Goal: Transaction & Acquisition: Purchase product/service

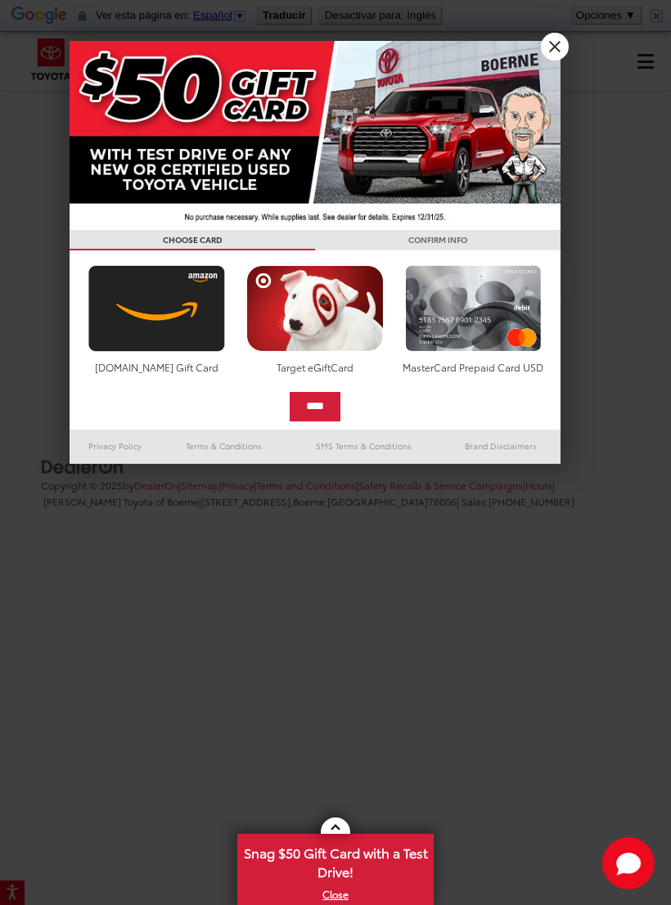
click at [546, 55] on link "X" at bounding box center [555, 47] width 28 height 28
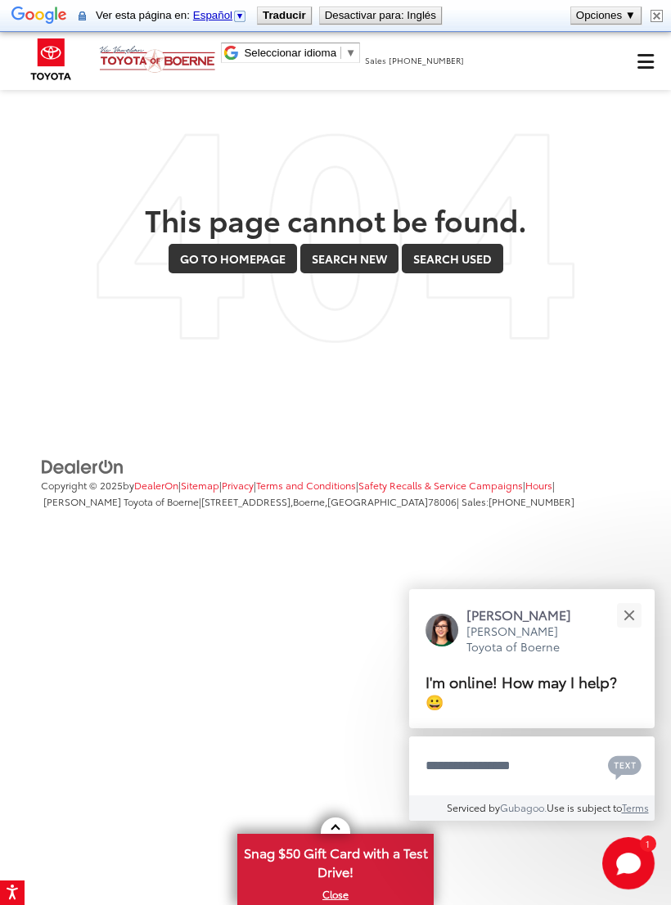
click at [627, 603] on button "Close" at bounding box center [628, 614] width 35 height 35
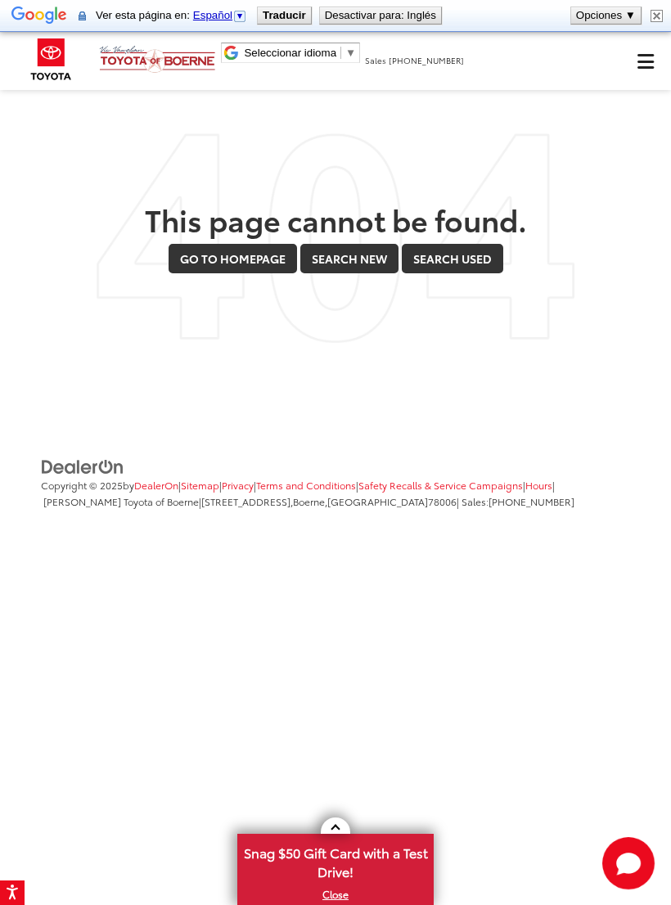
click at [643, 61] on span "Click to show site navigation" at bounding box center [645, 61] width 16 height 1
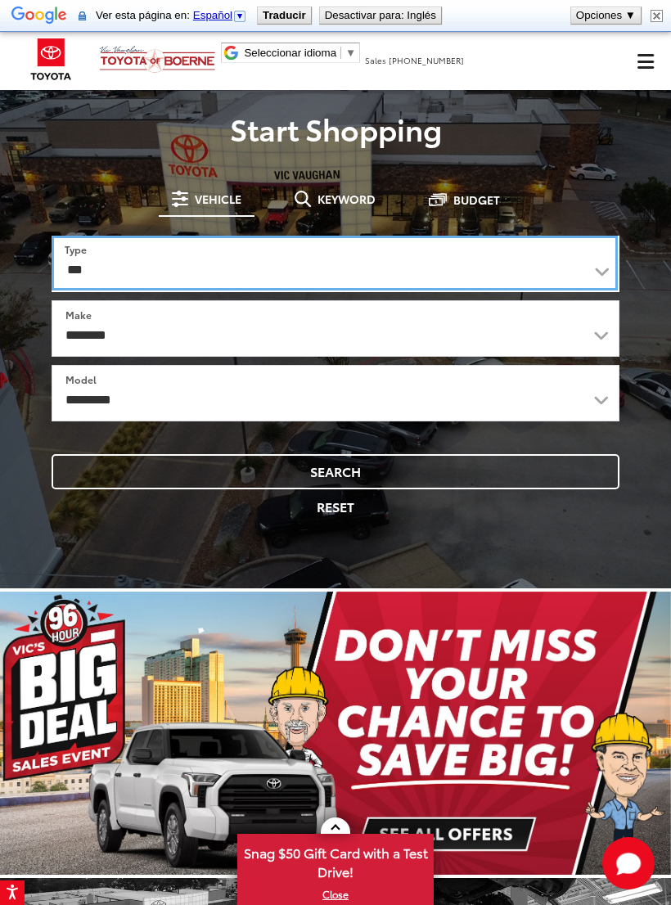
click at [595, 262] on select "*** *** **** *********" at bounding box center [335, 263] width 566 height 55
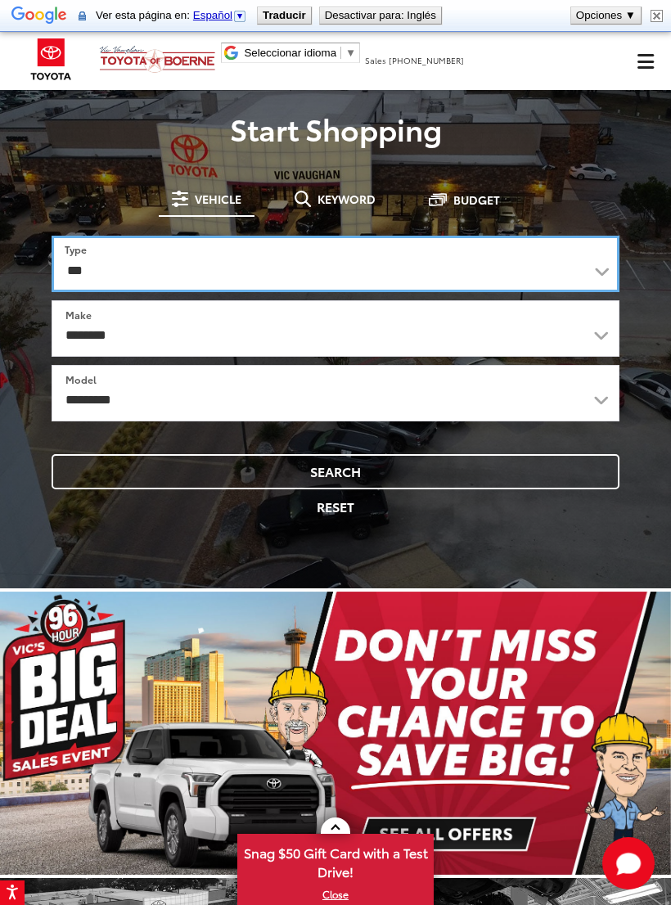
select select "******"
select select
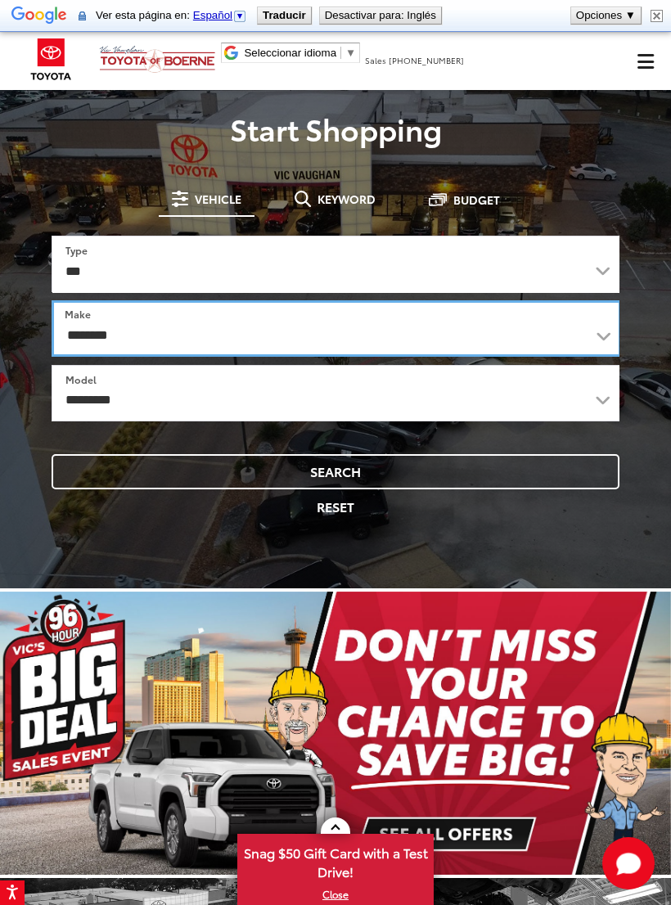
click at [591, 327] on select "**********" at bounding box center [337, 328] width 570 height 56
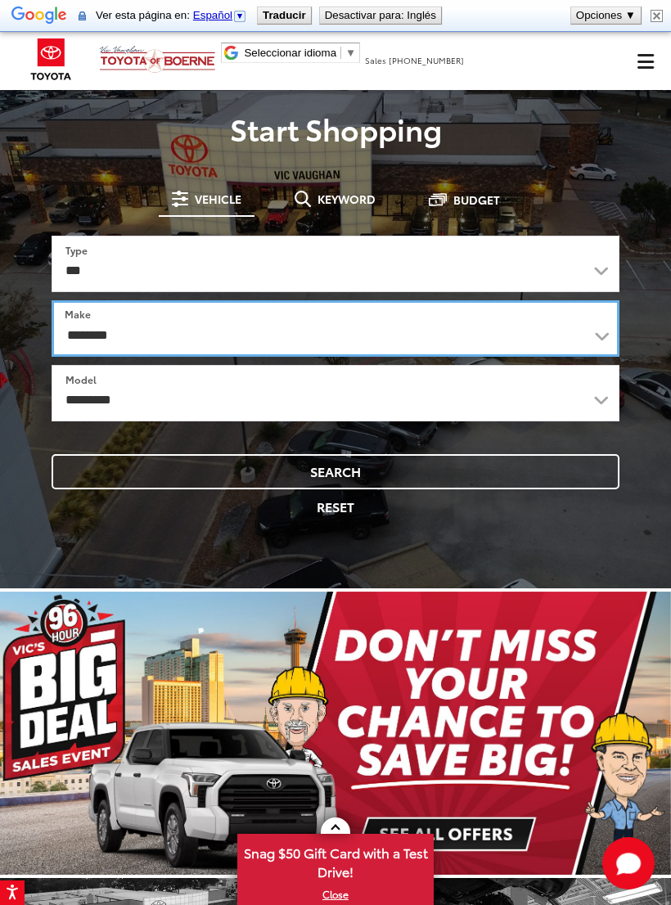
select select "******"
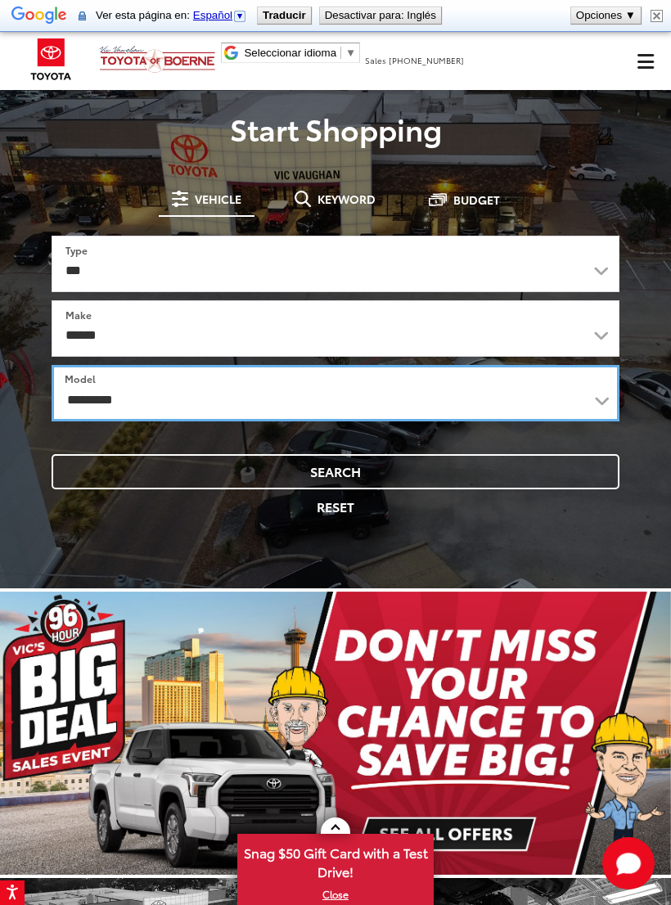
click at [599, 391] on select "**********" at bounding box center [336, 393] width 568 height 56
select select "**********"
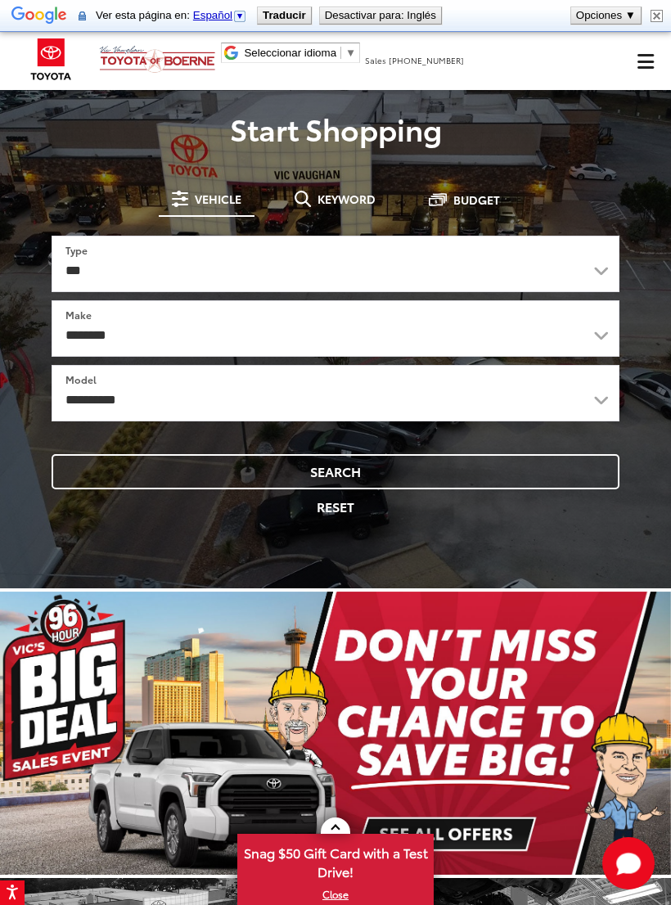
click at [470, 463] on button "Search" at bounding box center [336, 471] width 568 height 35
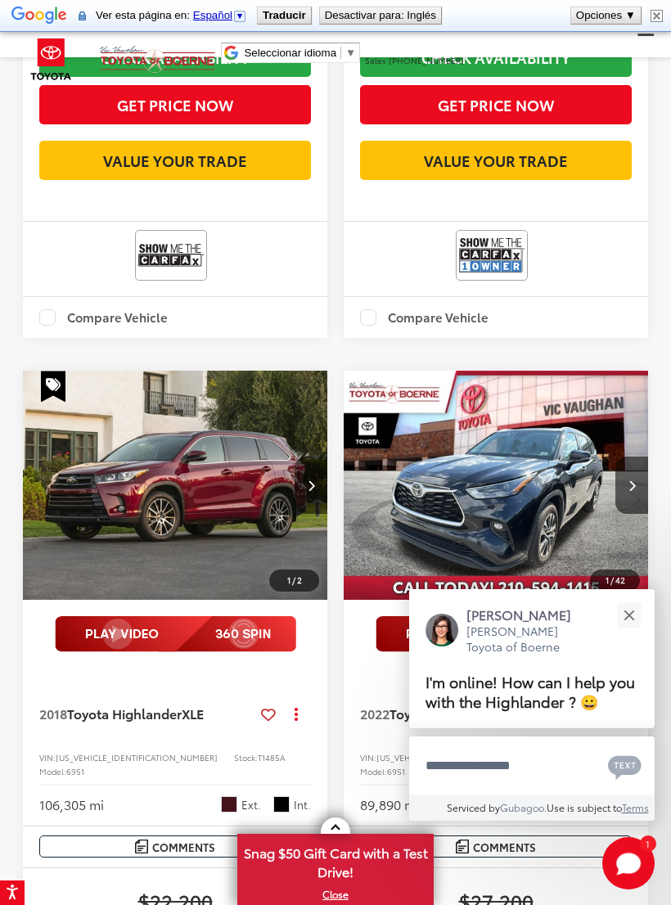
scroll to position [751, 0]
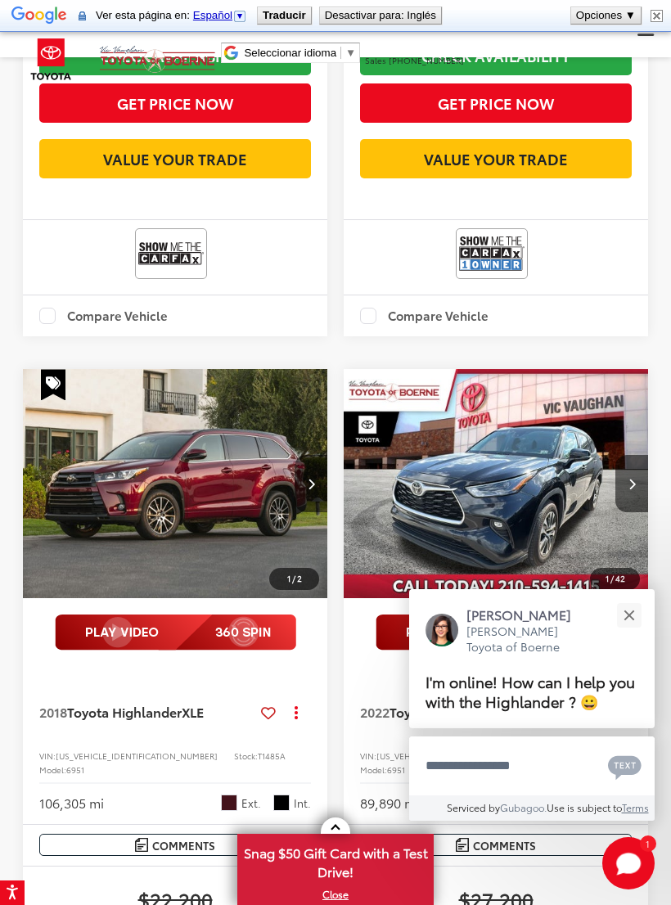
click at [628, 628] on button "Close" at bounding box center [628, 614] width 35 height 35
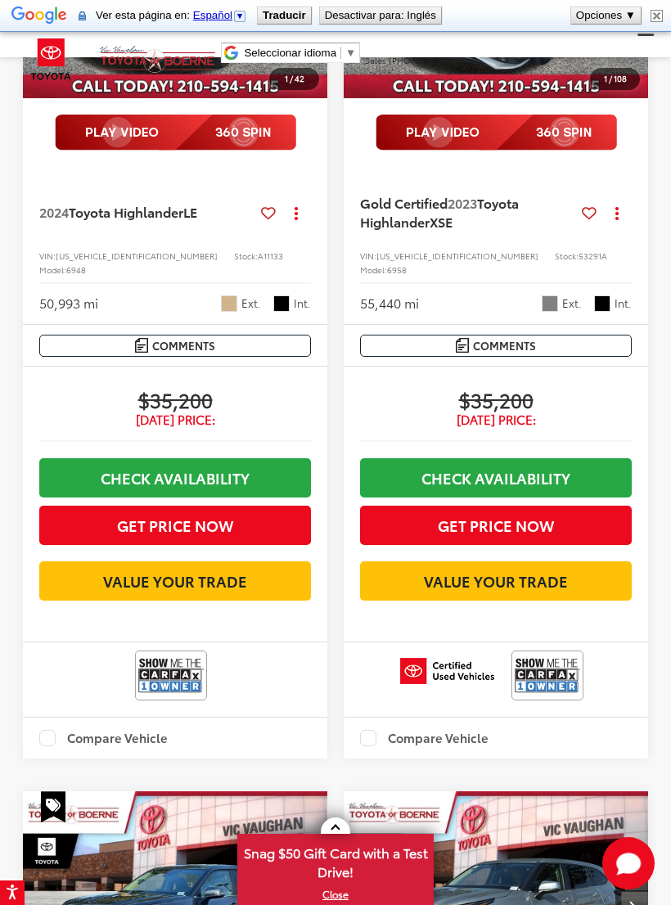
scroll to position [4023, 0]
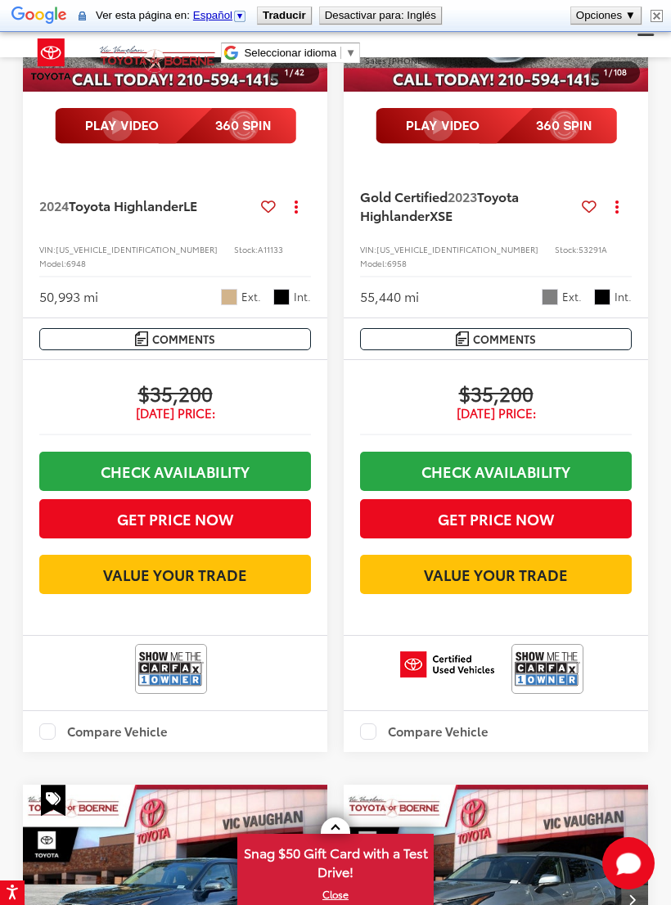
click at [514, 421] on span "[DATE] Price:" at bounding box center [496, 413] width 272 height 16
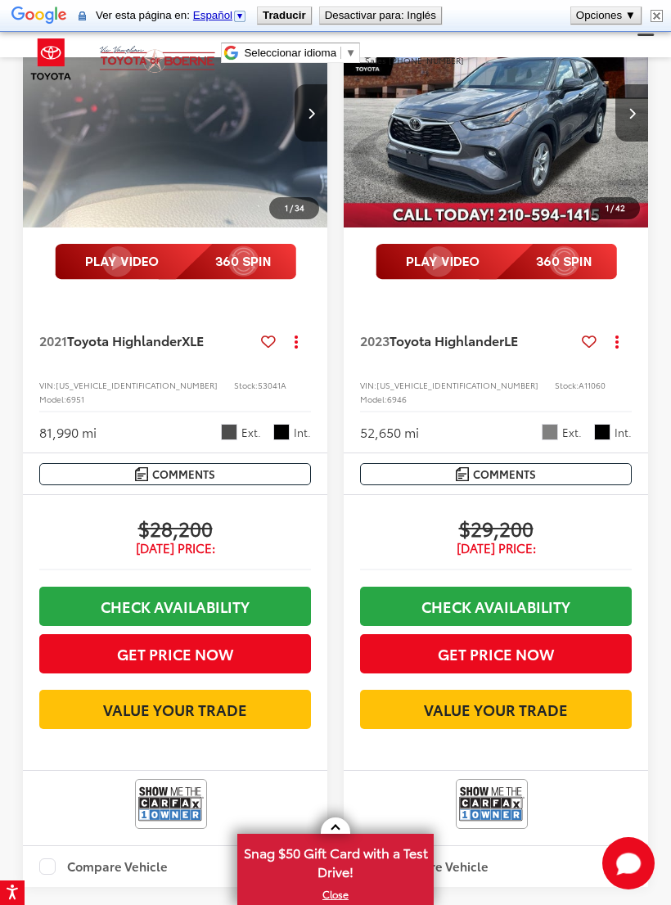
scroll to position [2043, 0]
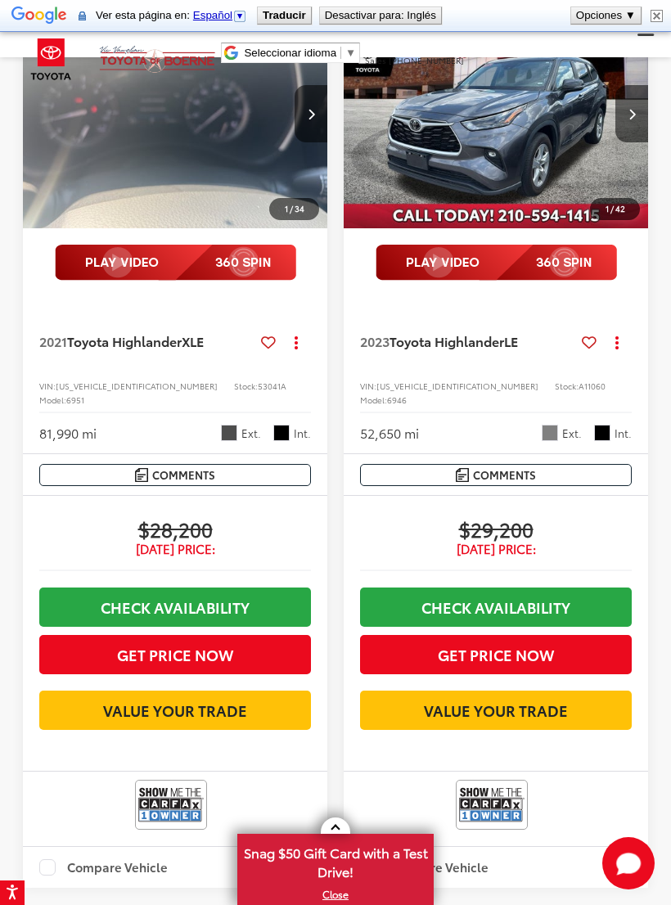
click at [636, 142] on button "Next image" at bounding box center [631, 113] width 33 height 57
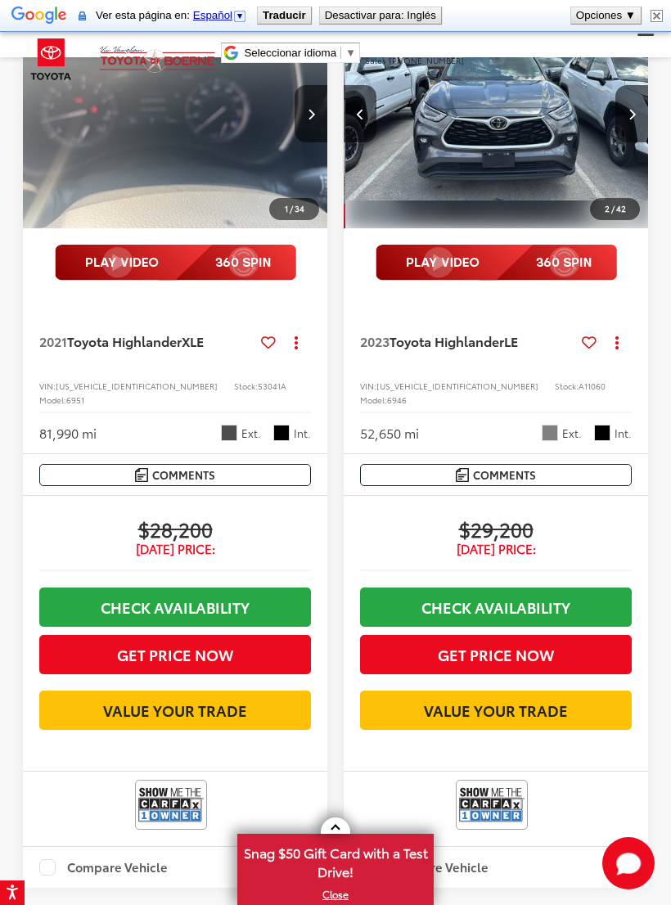
scroll to position [0, 307]
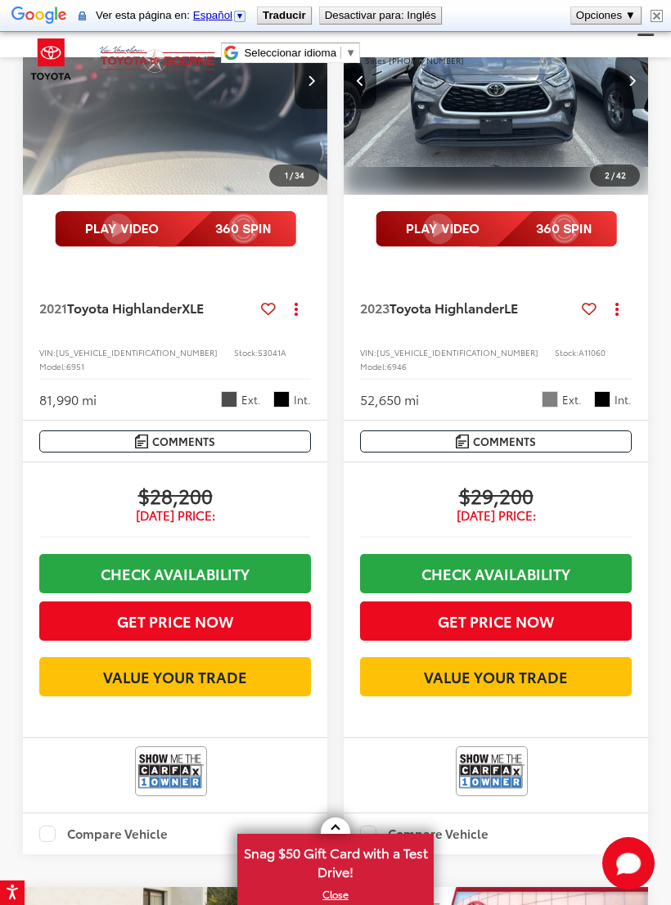
click at [637, 109] on button "Next image" at bounding box center [631, 80] width 33 height 57
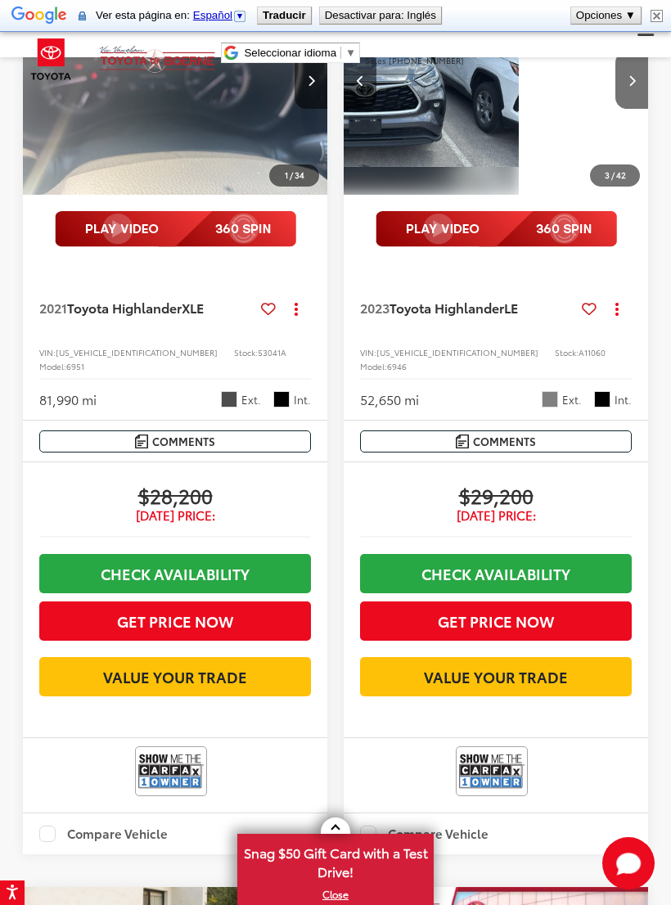
scroll to position [0, 614]
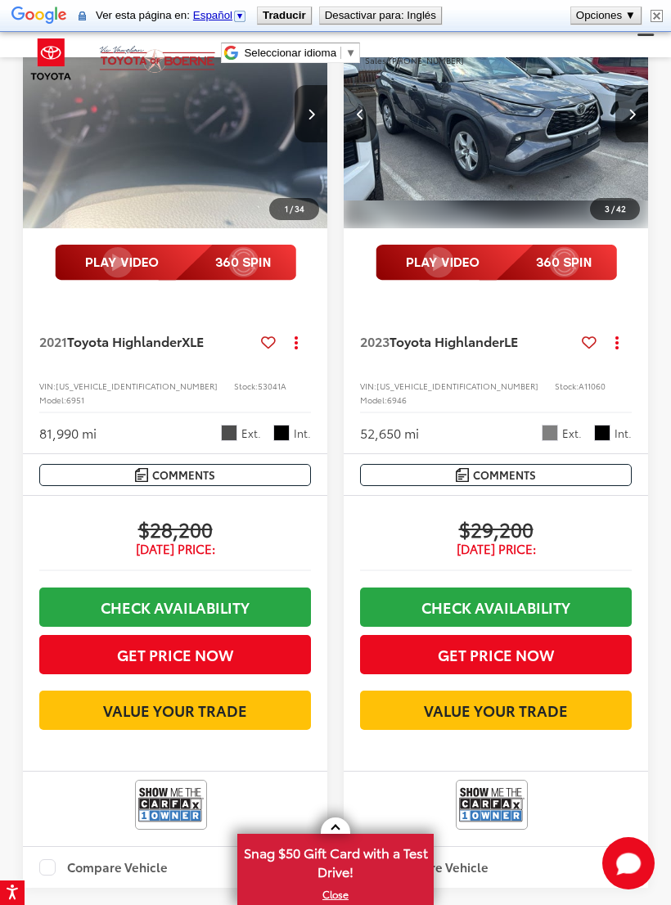
click at [631, 142] on button "Next image" at bounding box center [631, 113] width 33 height 57
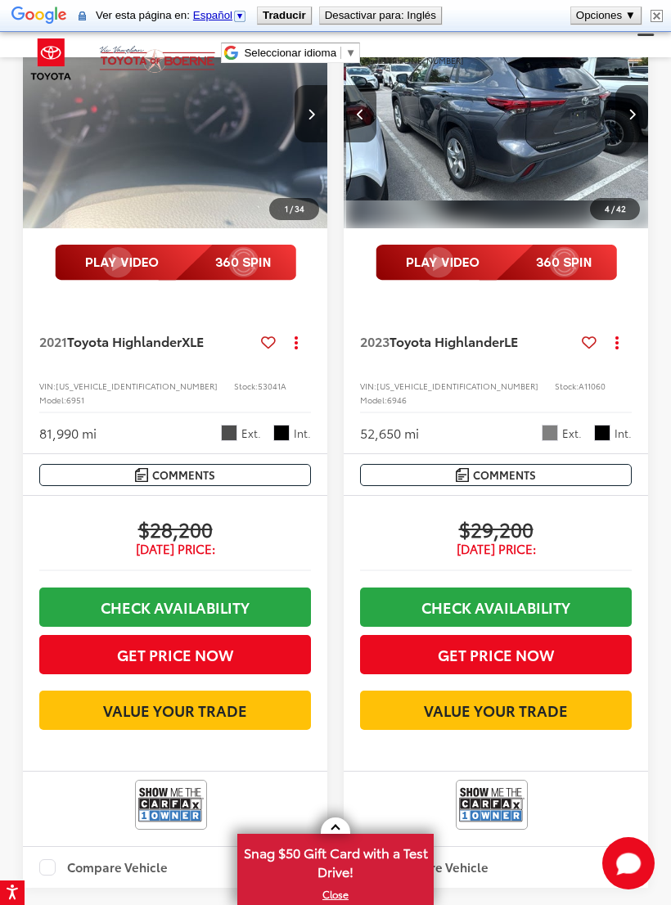
scroll to position [0, 921]
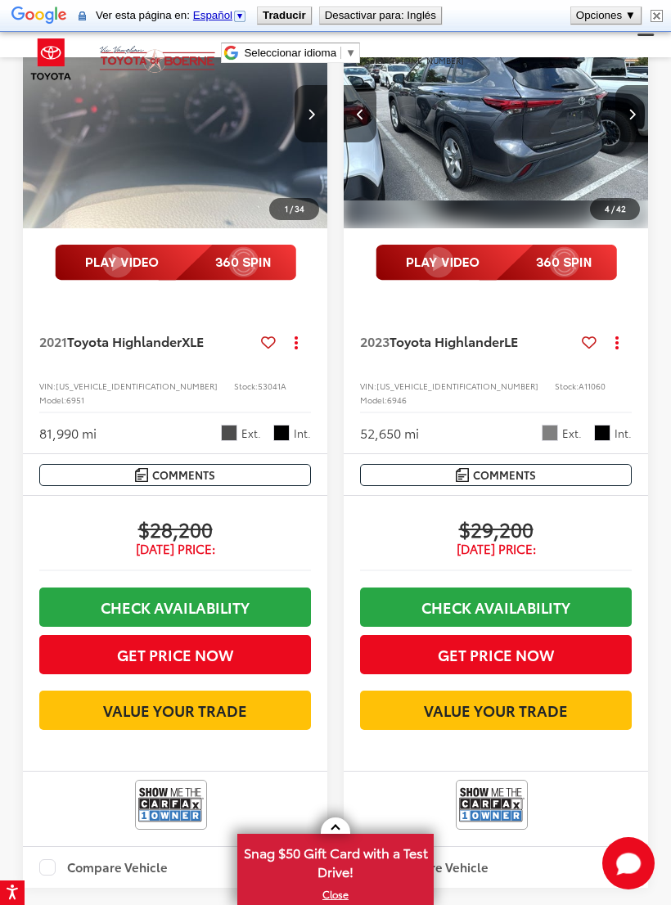
click at [637, 142] on button "Next image" at bounding box center [631, 113] width 33 height 57
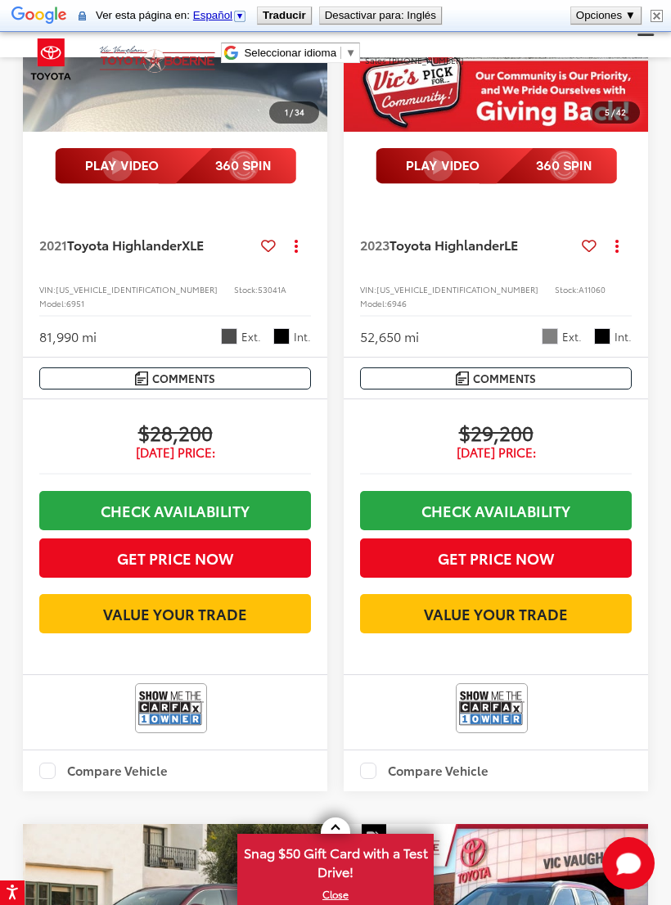
scroll to position [2108, 0]
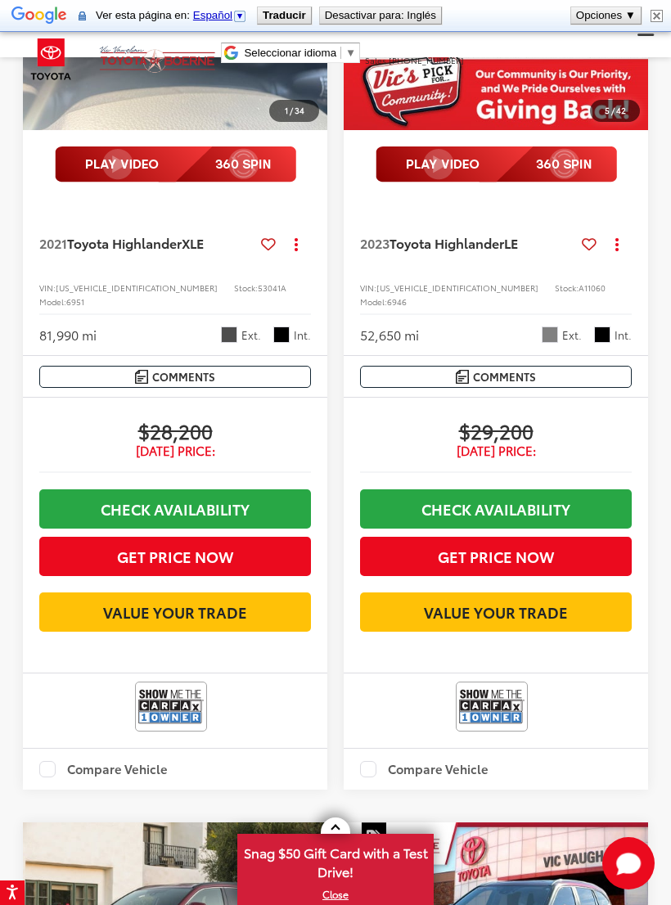
click at [628, 21] on icon "Next image" at bounding box center [631, 15] width 7 height 11
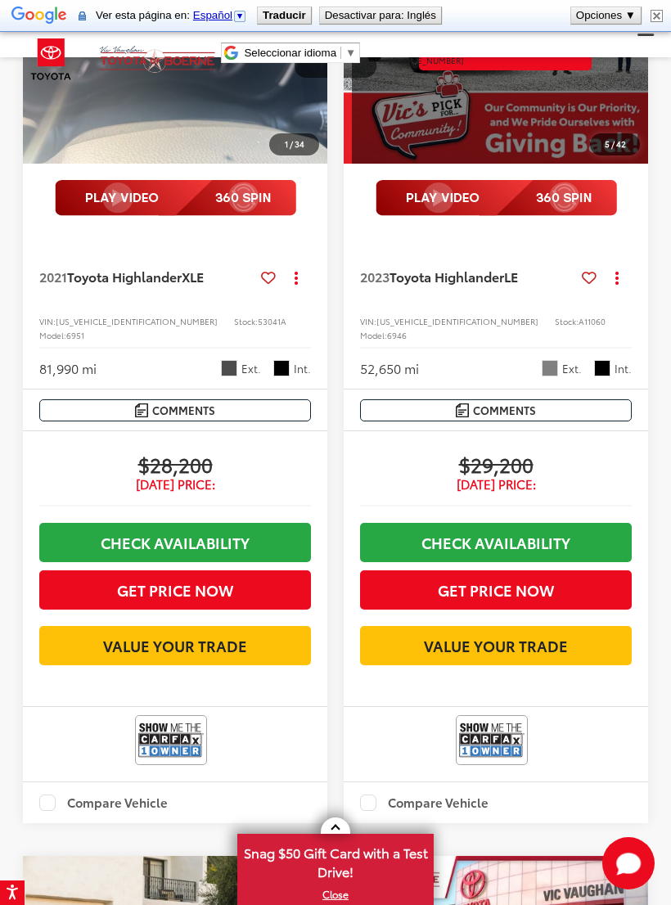
scroll to position [0, 1534]
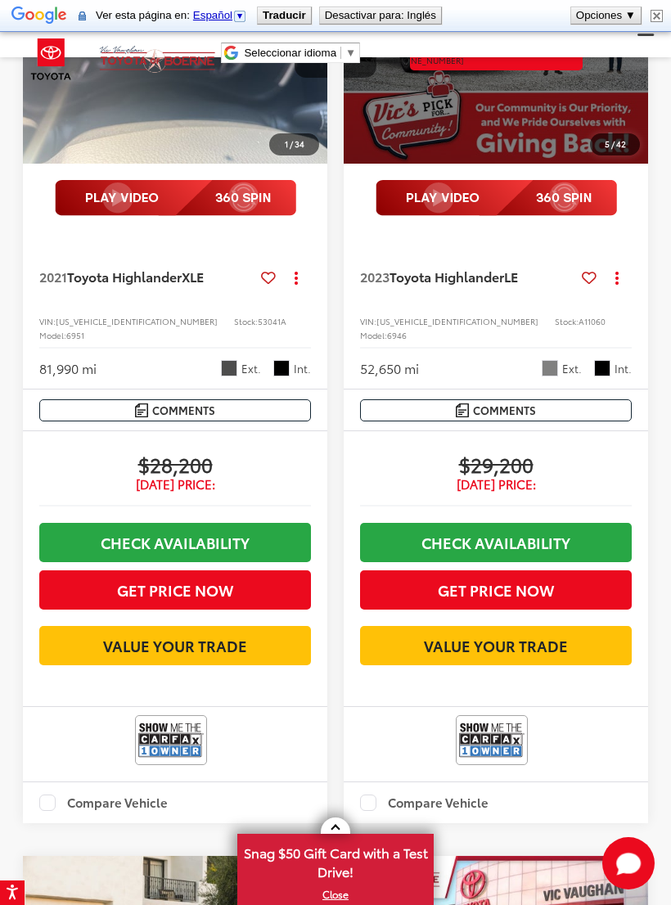
click at [645, 112] on div "View More" at bounding box center [496, 50] width 307 height 230
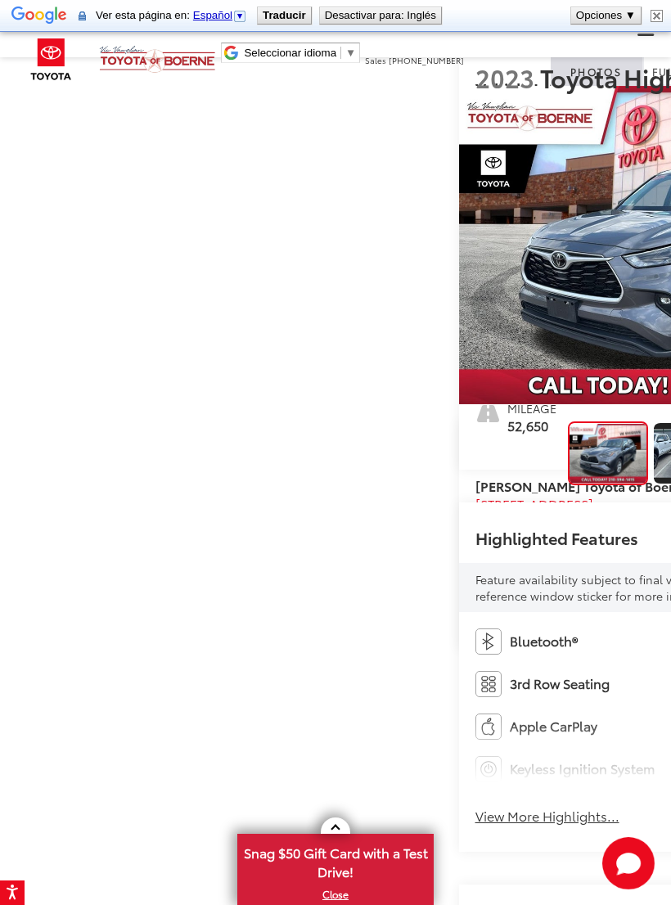
scroll to position [88, 0]
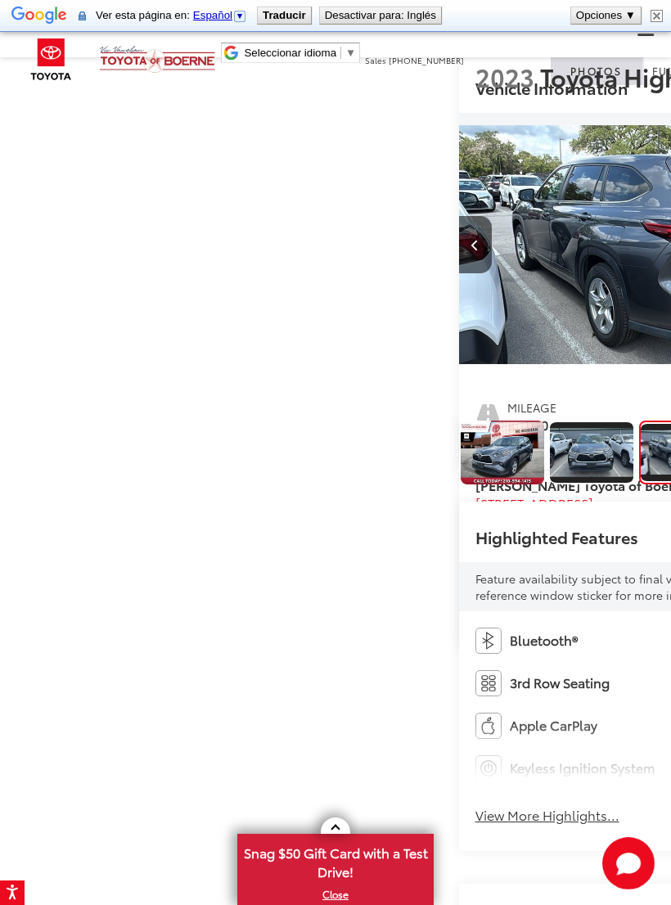
scroll to position [0, 119]
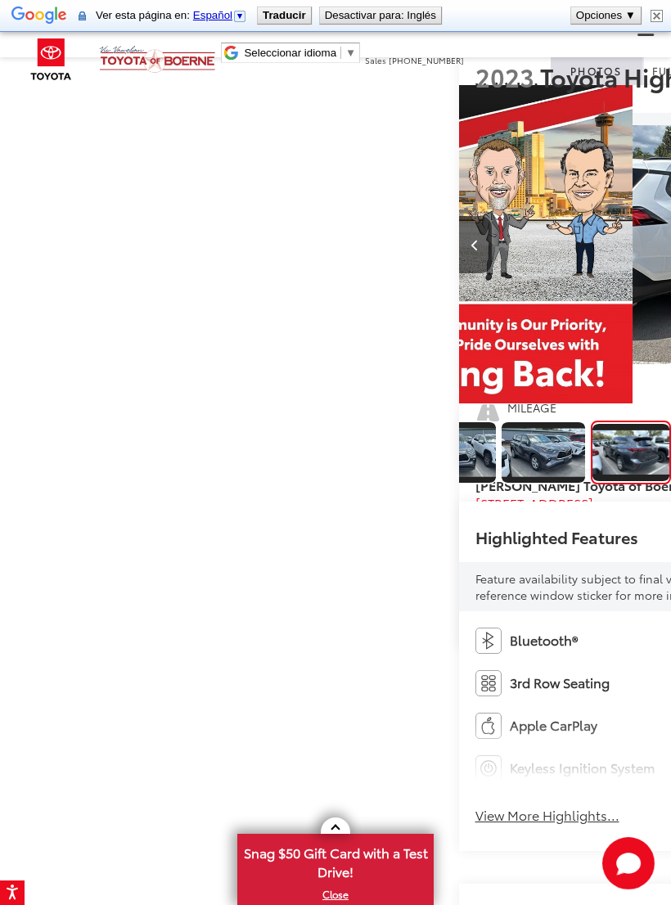
scroll to position [0, 2013]
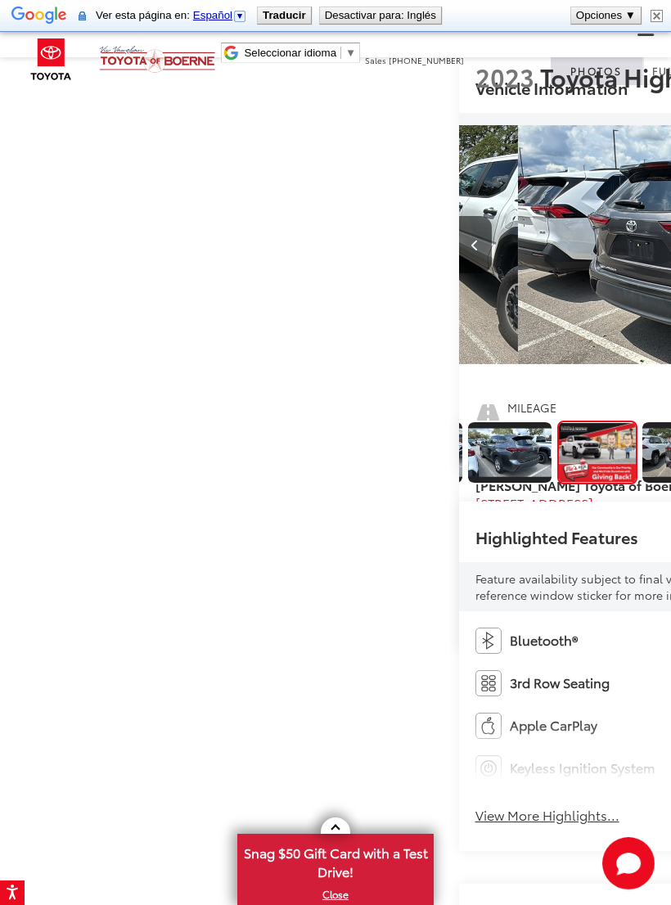
scroll to position [0, 401]
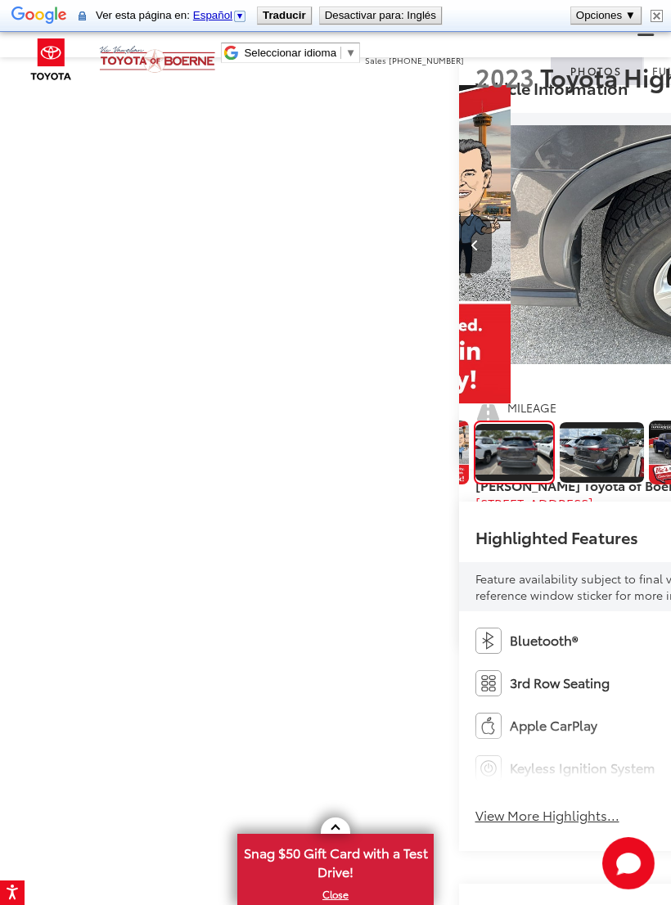
scroll to position [0, 542]
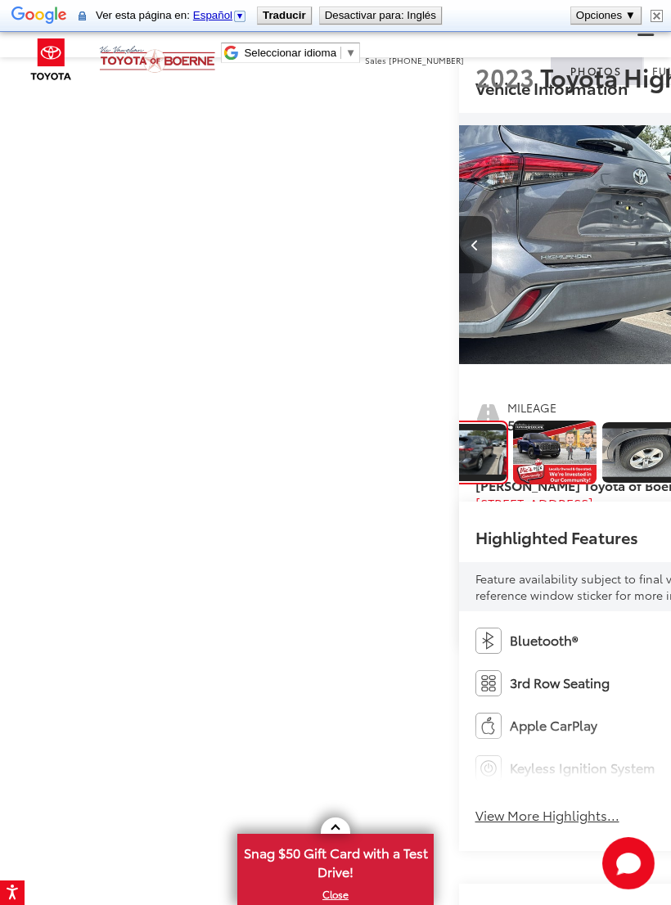
scroll to position [0, 4026]
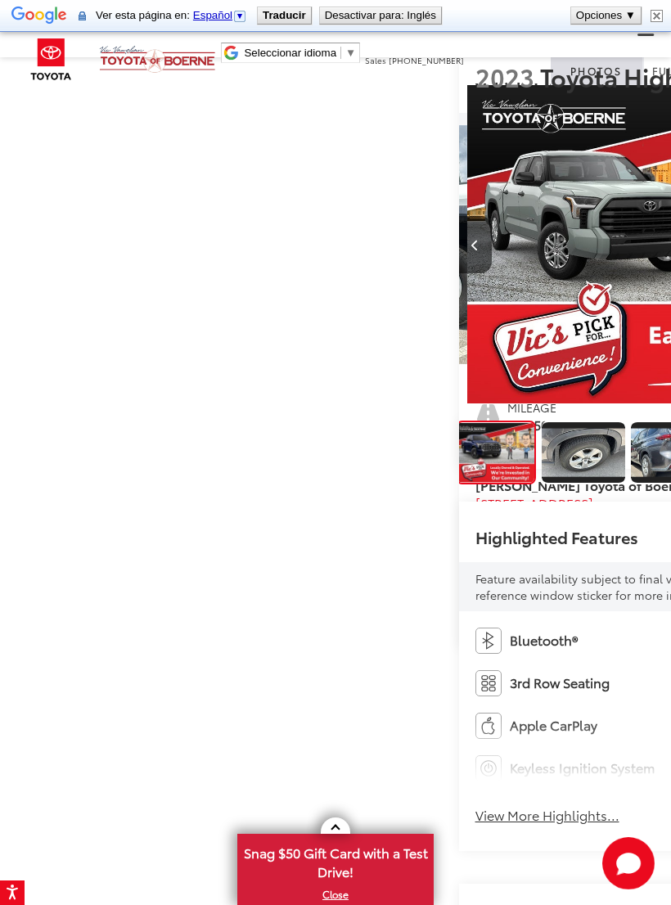
scroll to position [0, 0]
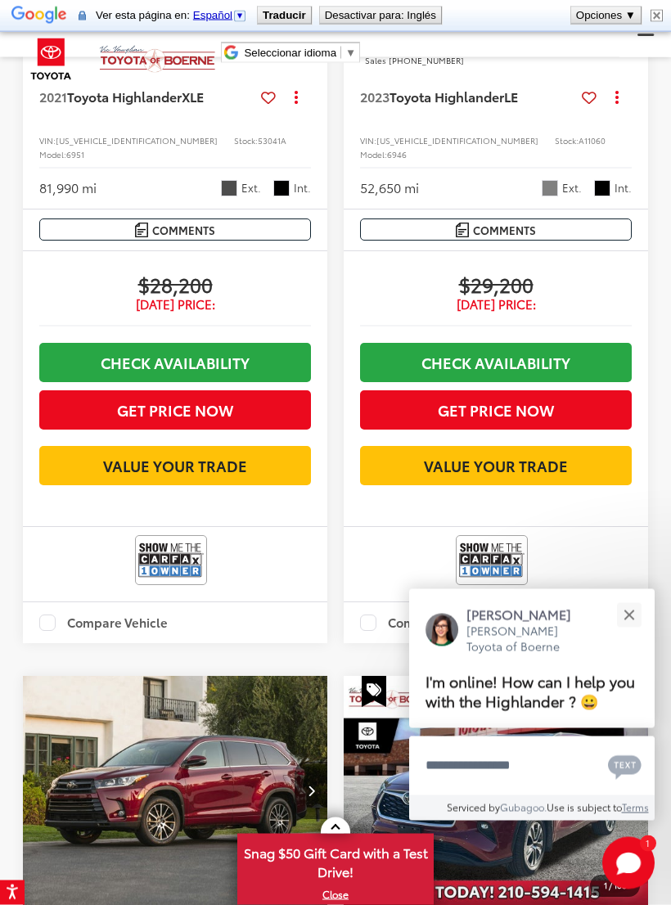
scroll to position [2226, 0]
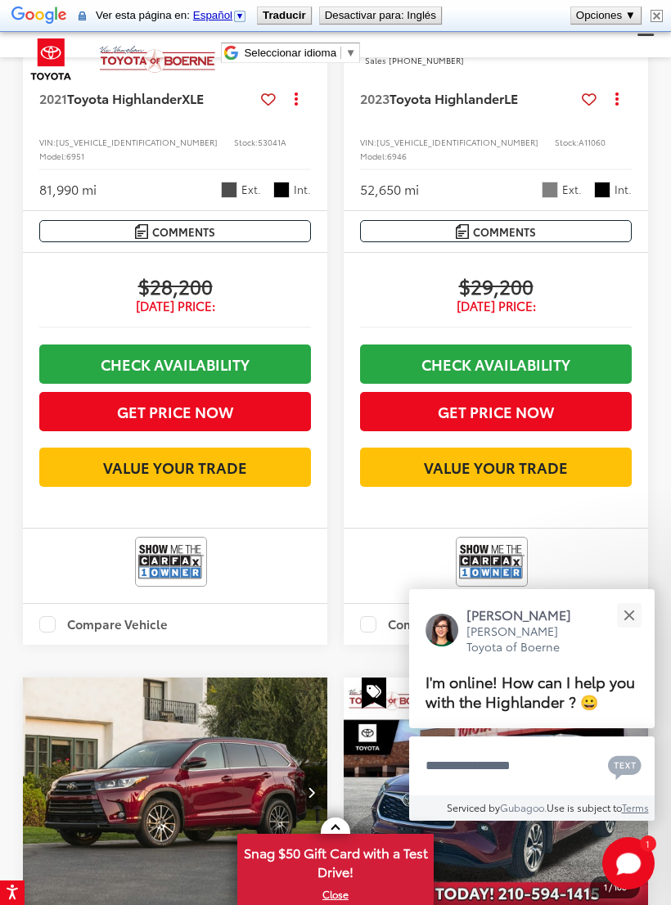
click at [628, 619] on button "Close" at bounding box center [628, 614] width 35 height 35
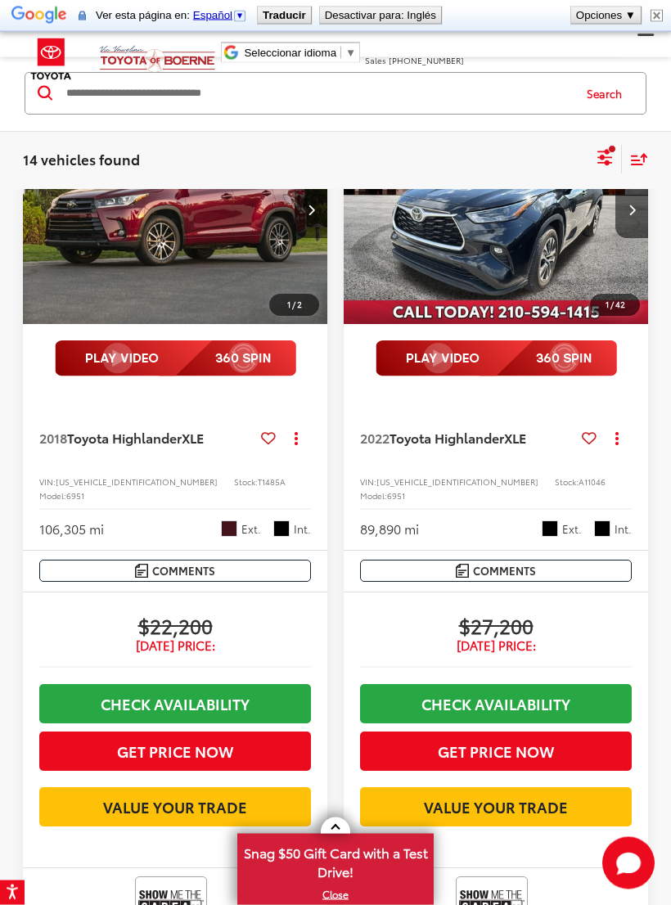
scroll to position [1108, 0]
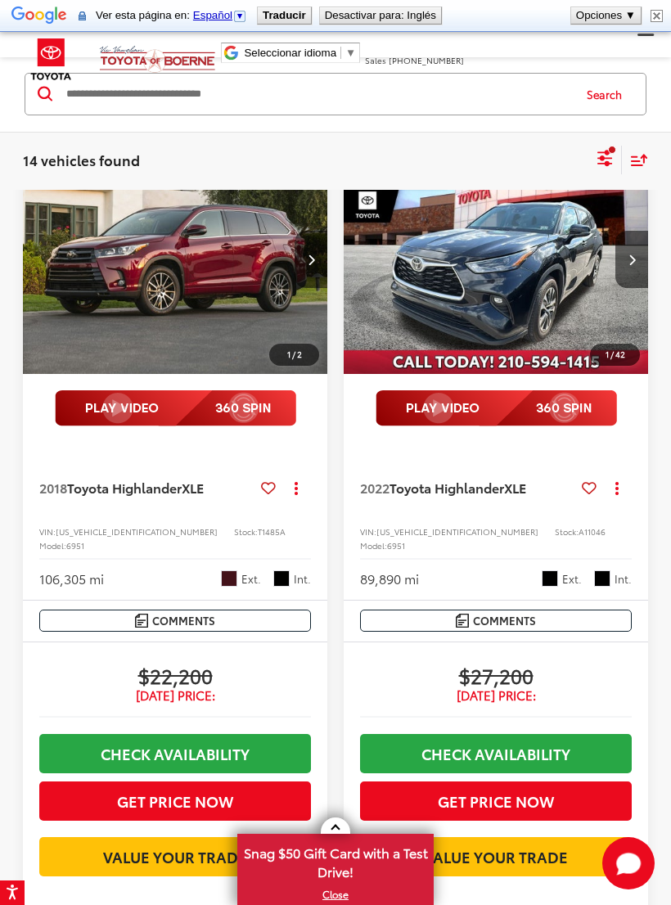
click at [612, 92] on button "Search" at bounding box center [608, 94] width 74 height 41
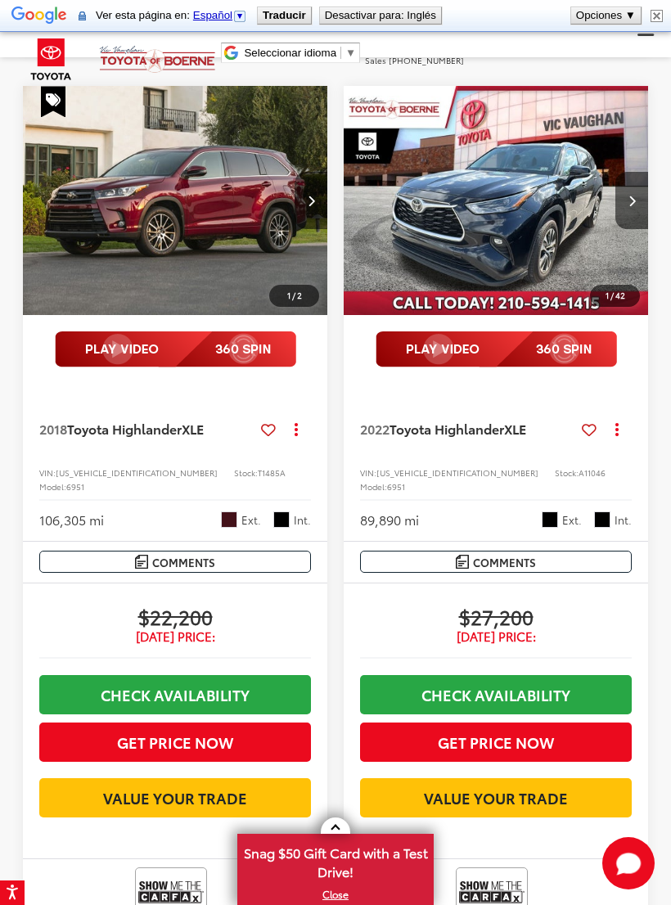
scroll to position [1000, 0]
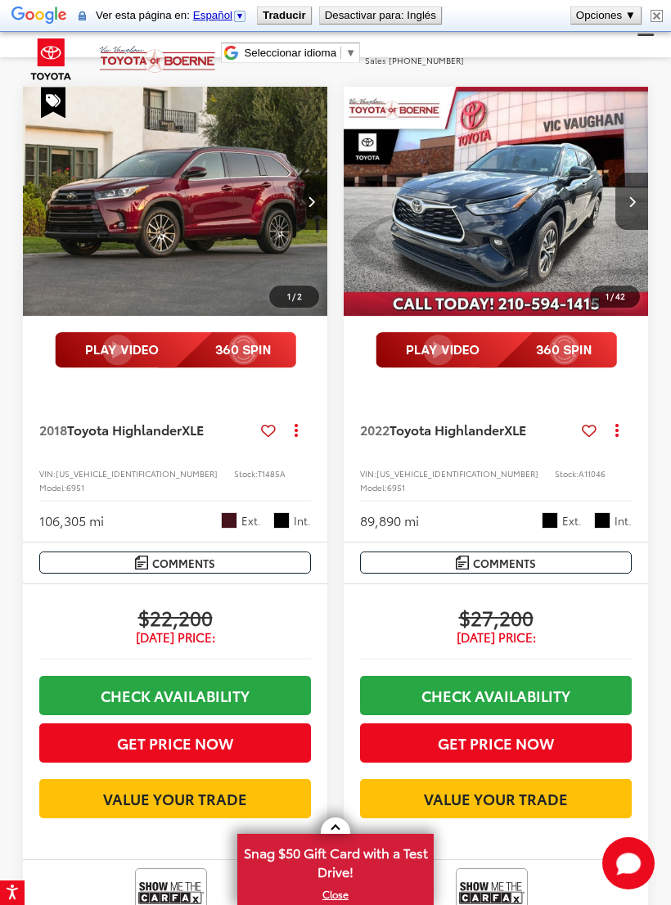
click at [634, 230] on button "Next image" at bounding box center [631, 201] width 33 height 57
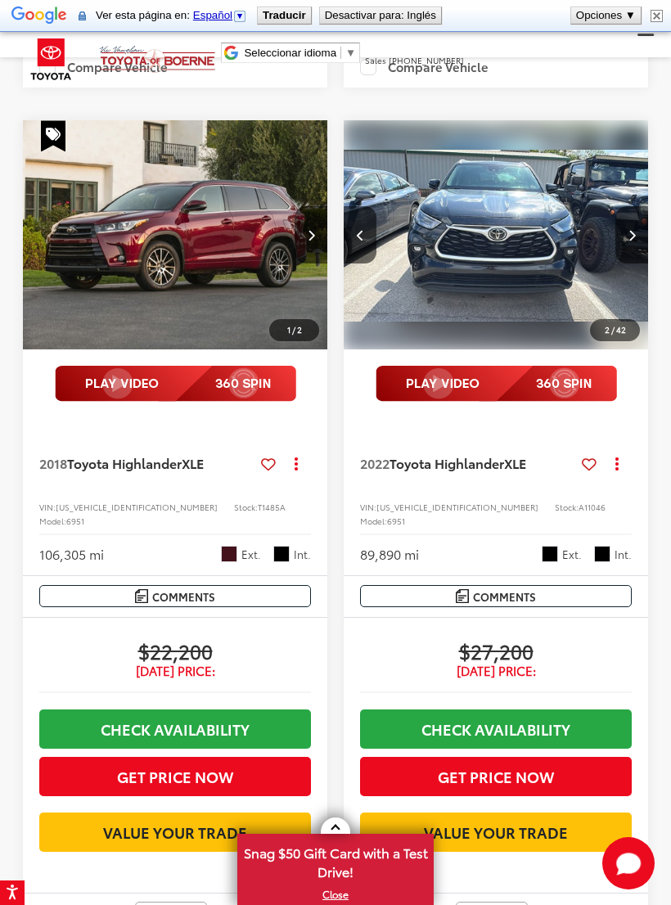
click at [628, 263] on button "Next image" at bounding box center [631, 234] width 33 height 57
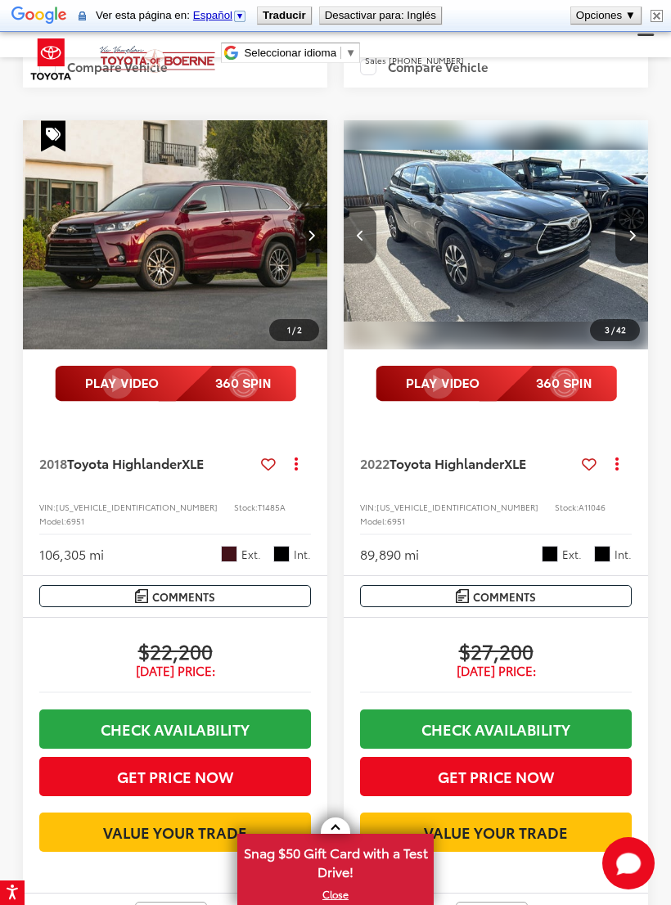
scroll to position [0, 614]
click at [626, 263] on button "Next image" at bounding box center [631, 234] width 33 height 57
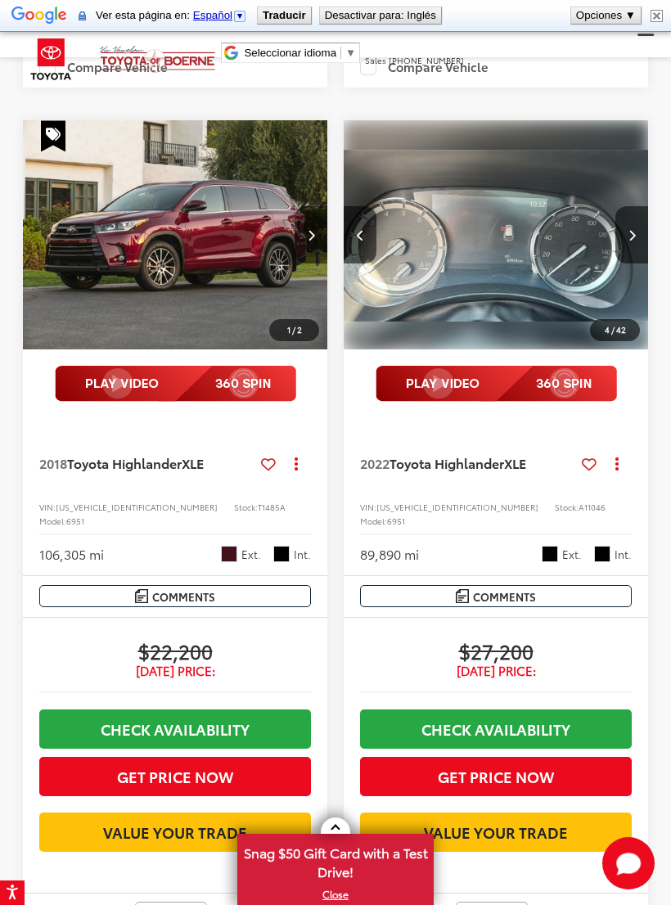
click at [633, 241] on icon "Next image" at bounding box center [631, 234] width 7 height 11
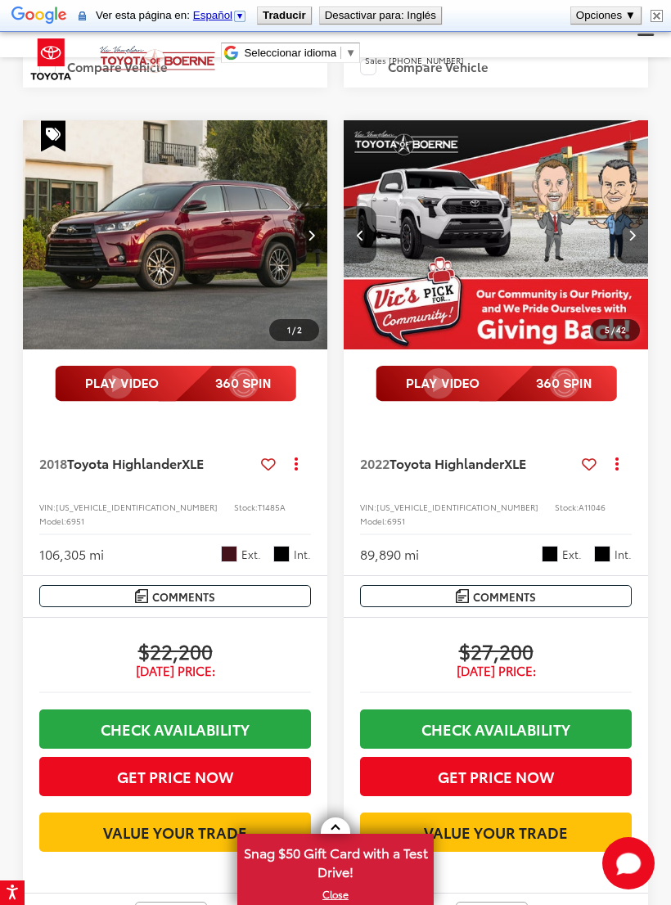
scroll to position [0, 1227]
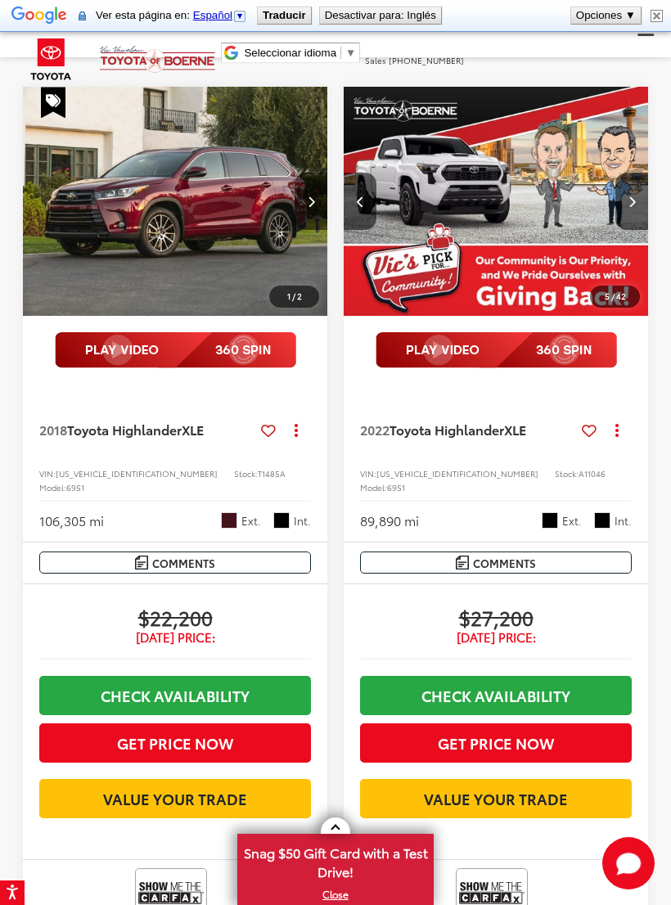
click at [536, 272] on img "2022 Toyota Highlander XLE 4" at bounding box center [496, 202] width 307 height 230
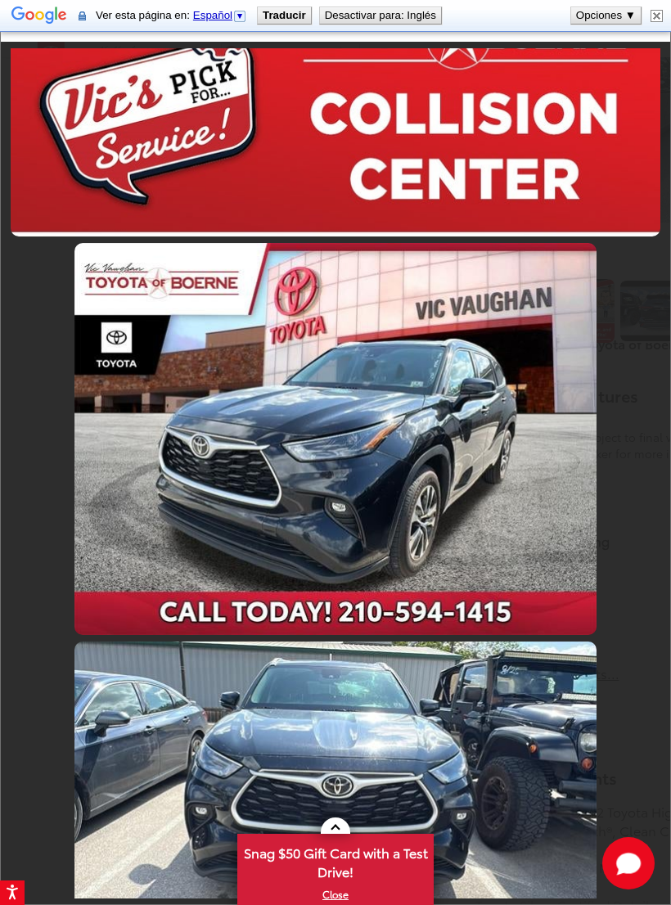
click at [468, 447] on link at bounding box center [335, 439] width 522 height 392
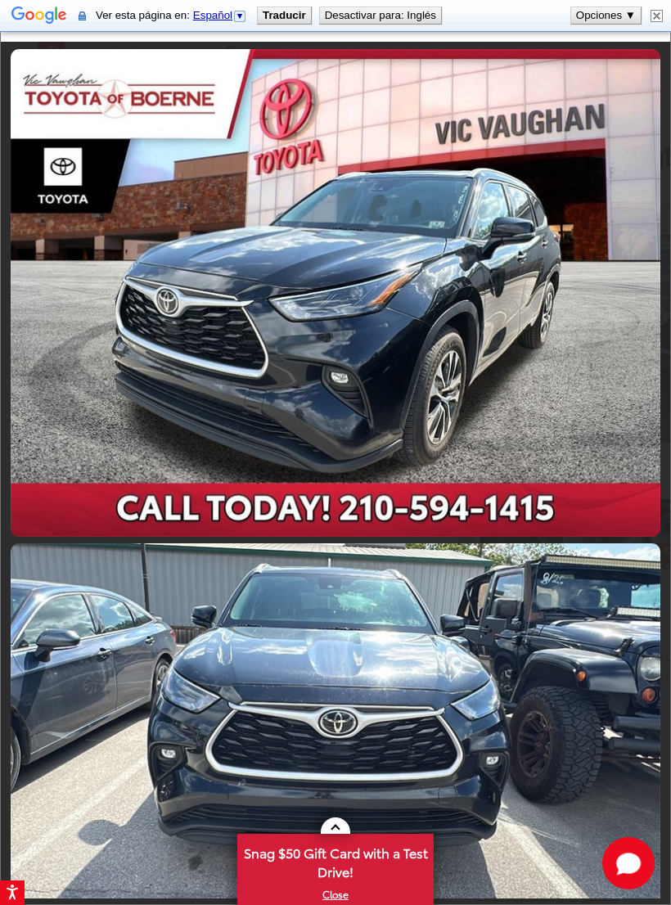
scroll to position [11, 0]
click at [106, 243] on link at bounding box center [336, 293] width 650 height 488
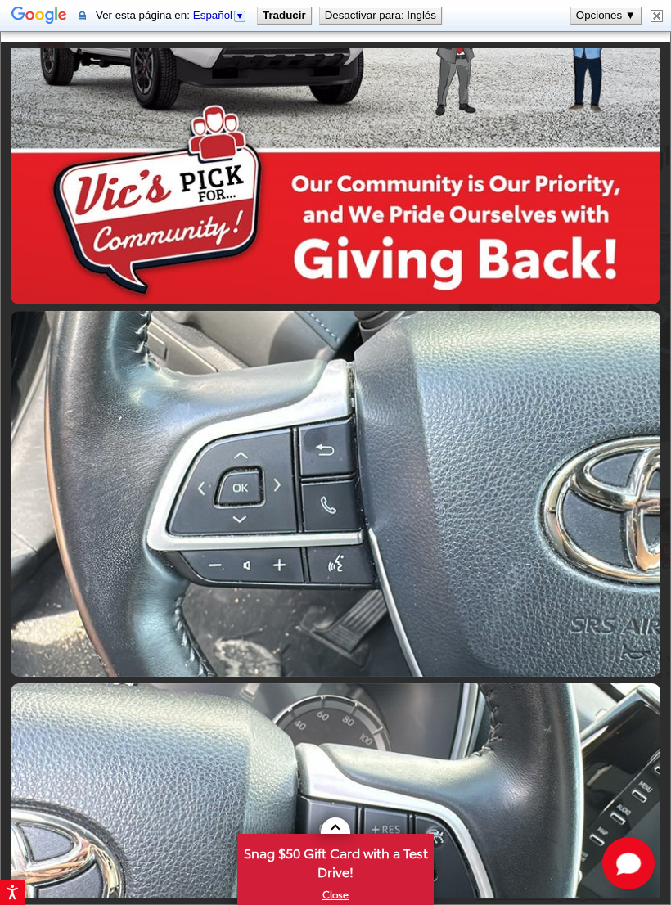
scroll to position [1843, 0]
